Goal: Navigation & Orientation: Find specific page/section

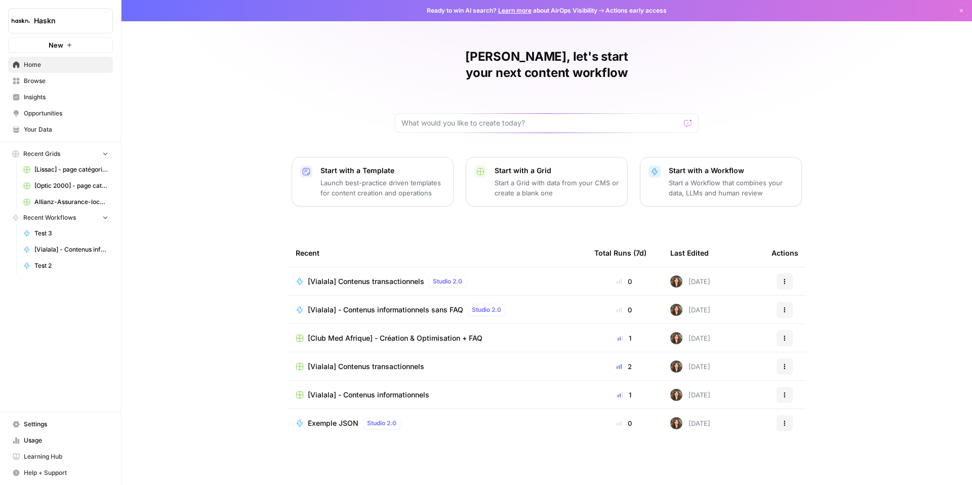
click at [35, 80] on span "Browse" at bounding box center [66, 80] width 85 height 9
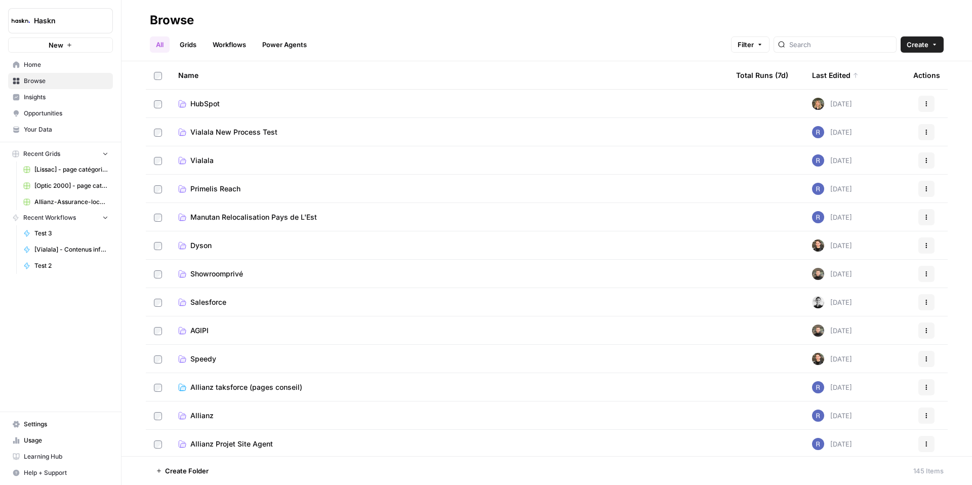
click at [260, 136] on span "Vialala New Process Test" at bounding box center [233, 132] width 87 height 10
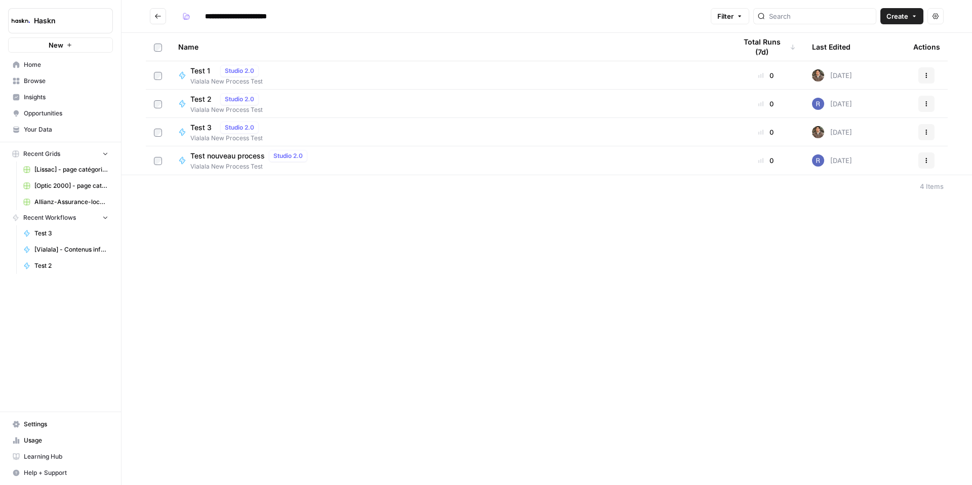
click at [200, 127] on span "Test 3" at bounding box center [203, 127] width 26 height 10
